Goal: Transaction & Acquisition: Book appointment/travel/reservation

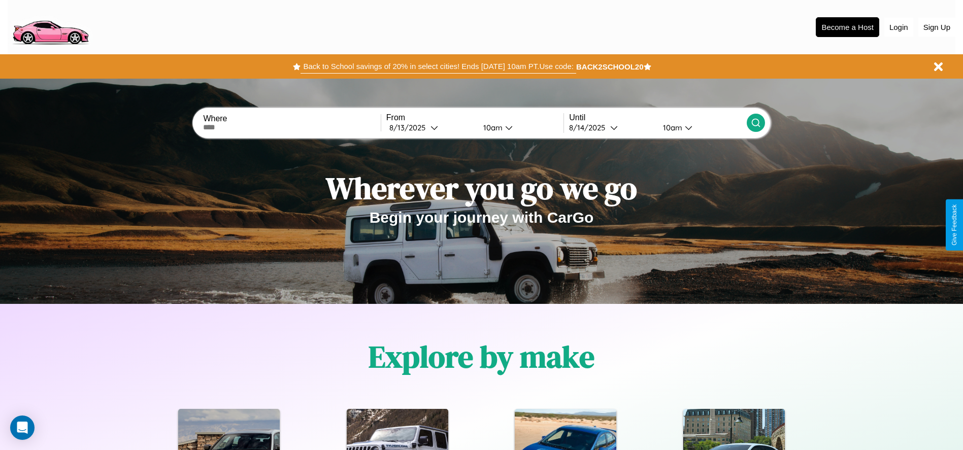
click at [438, 67] on button "Back to School savings of 20% in select cities! Ends [DATE] 10am PT. Use code:" at bounding box center [438, 66] width 275 height 14
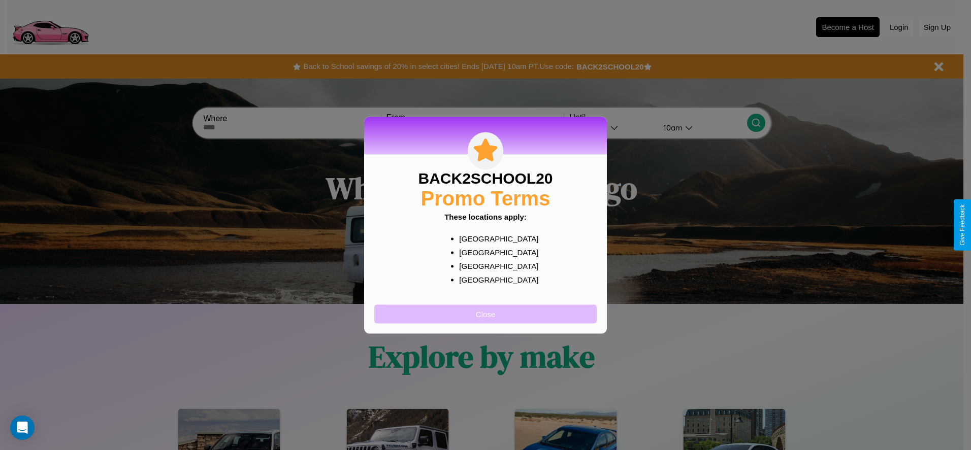
click at [485, 314] on button "Close" at bounding box center [485, 314] width 222 height 19
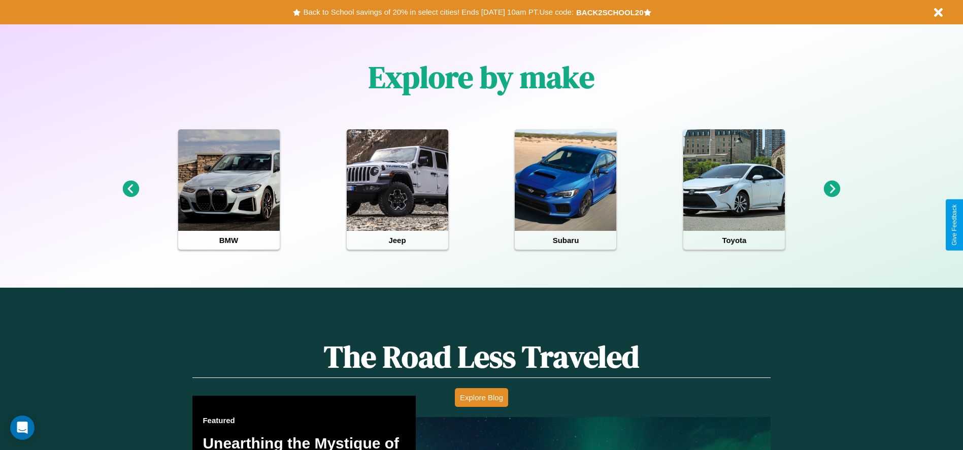
scroll to position [452, 0]
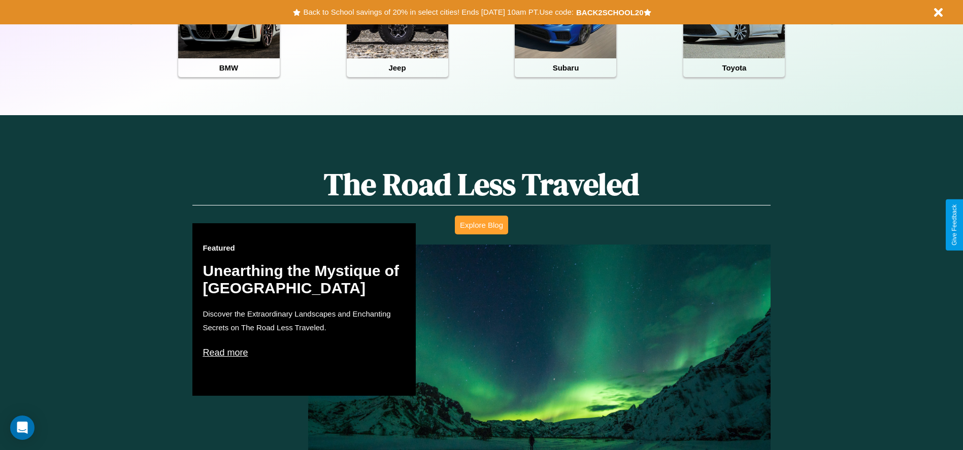
click at [481, 225] on button "Explore Blog" at bounding box center [481, 225] width 53 height 19
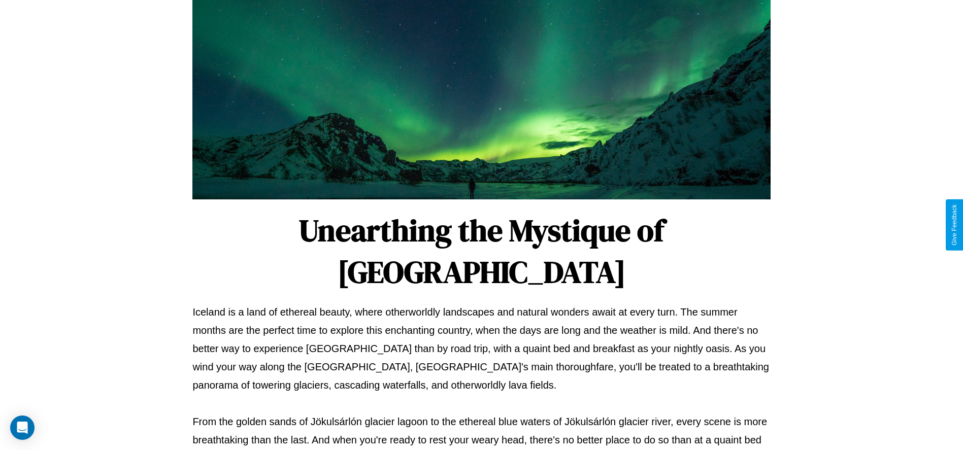
scroll to position [337, 0]
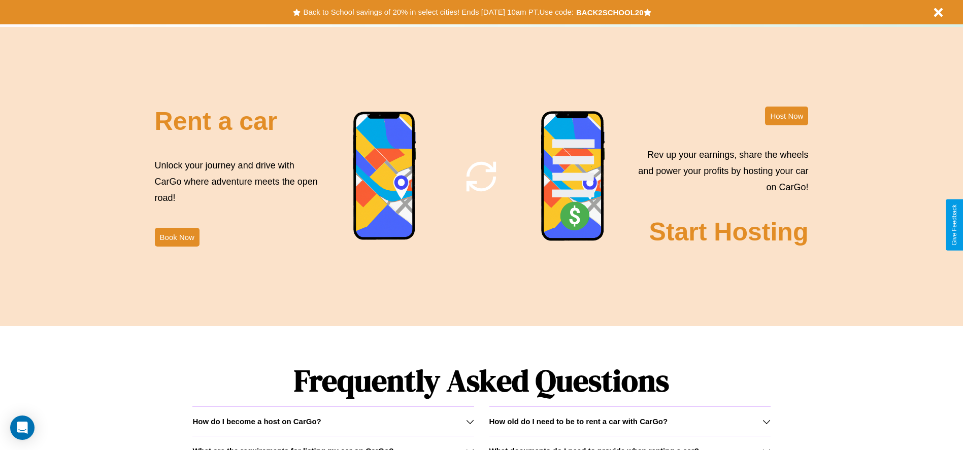
scroll to position [1228, 0]
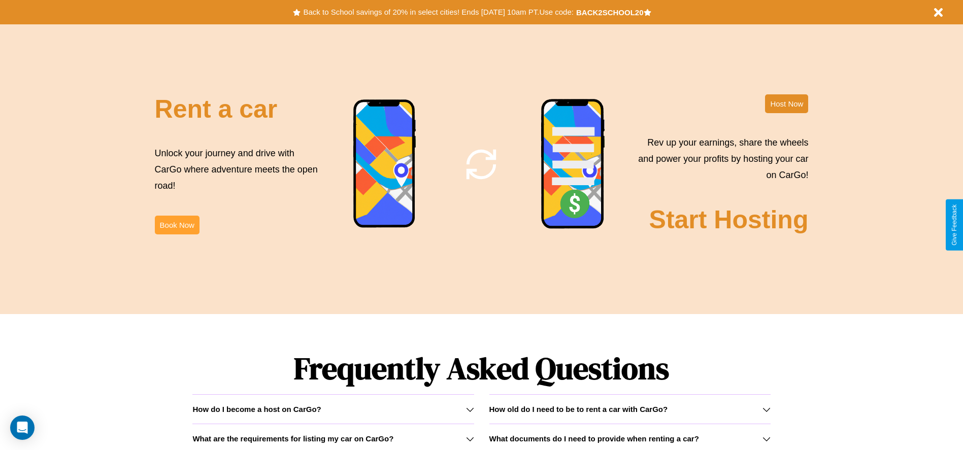
click at [177, 225] on button "Book Now" at bounding box center [177, 225] width 45 height 19
